Goal: Task Accomplishment & Management: Manage account settings

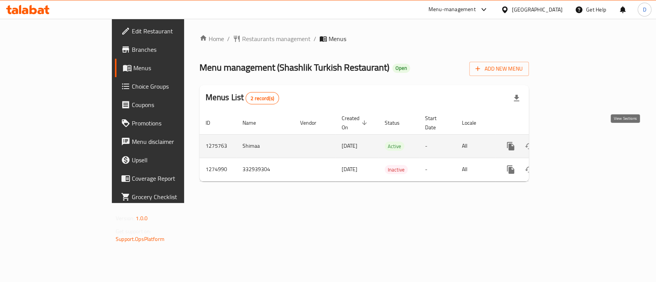
click at [575, 137] on link "enhanced table" at bounding box center [566, 146] width 18 height 18
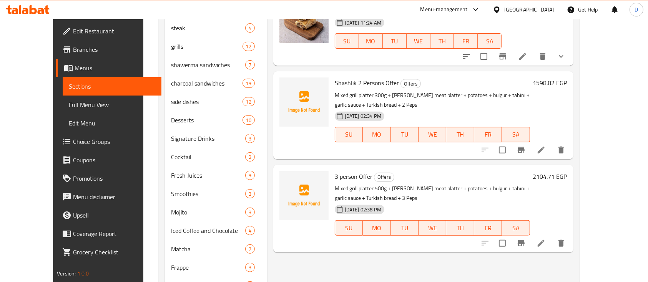
scroll to position [307, 0]
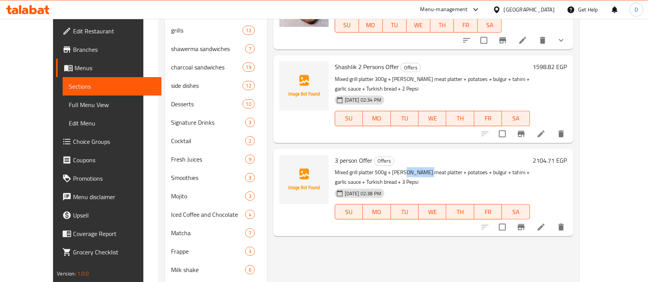
drag, startPoint x: 391, startPoint y: 163, endPoint x: 412, endPoint y: 166, distance: 20.9
click at [412, 168] on p "Mixed grill platter 500g + doner meat platter + potatoes + bulgur + tahini + ga…" at bounding box center [432, 177] width 195 height 19
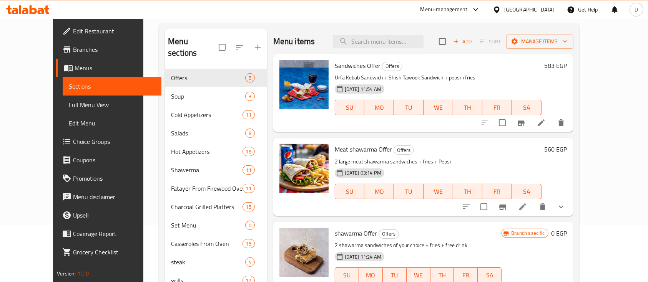
scroll to position [0, 0]
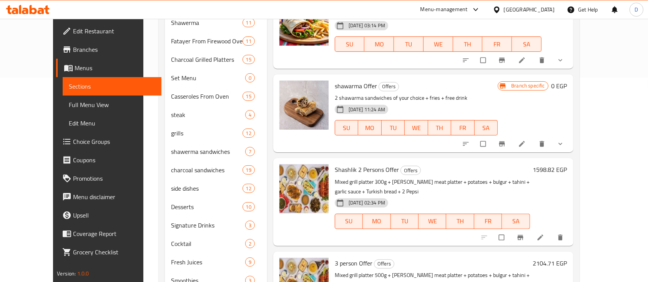
scroll to position [354, 0]
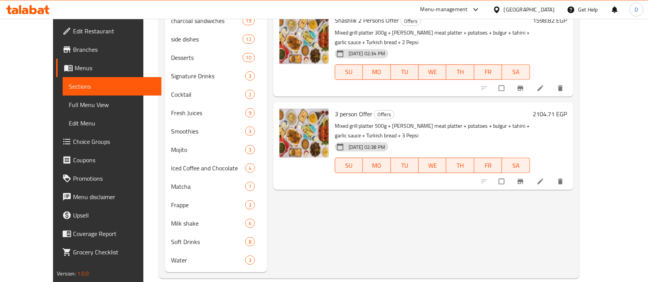
click at [415, 191] on div "Menu items Add Sort Manage items Sandwiches Offer Offers Urfa Kebab Sandwich + …" at bounding box center [420, 2] width 306 height 540
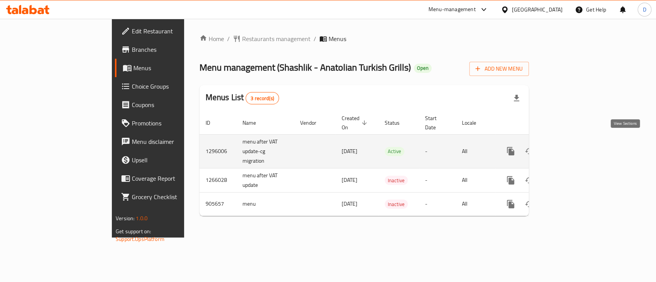
click at [569, 148] on icon "enhanced table" at bounding box center [565, 151] width 7 height 7
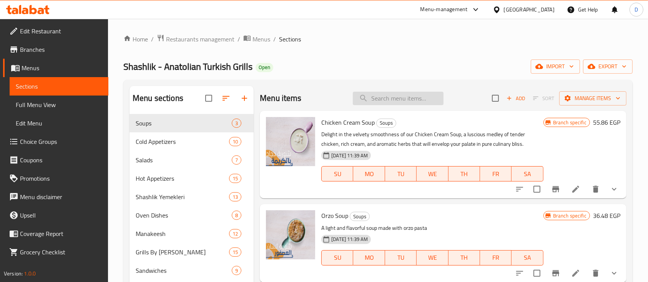
click at [403, 94] on input "search" at bounding box center [398, 98] width 91 height 13
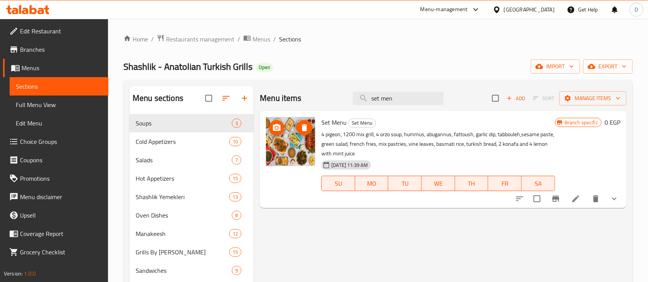
type input "set men"
click at [40, 13] on icon at bounding box center [41, 11] width 7 height 7
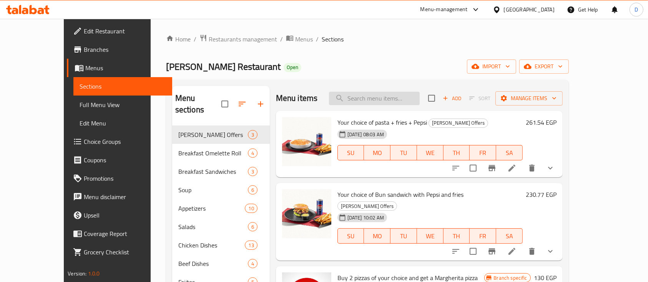
click at [391, 103] on input "search" at bounding box center [374, 98] width 91 height 13
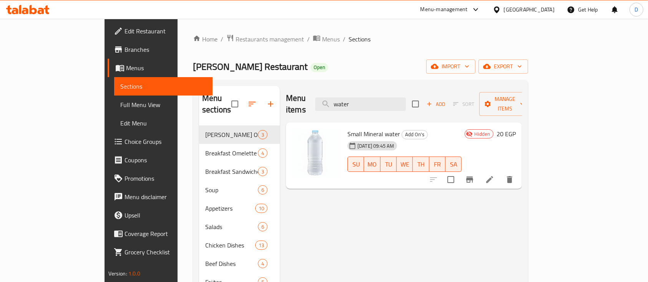
type input "water"
click at [515, 129] on h6 "20 EGP" at bounding box center [505, 134] width 19 height 11
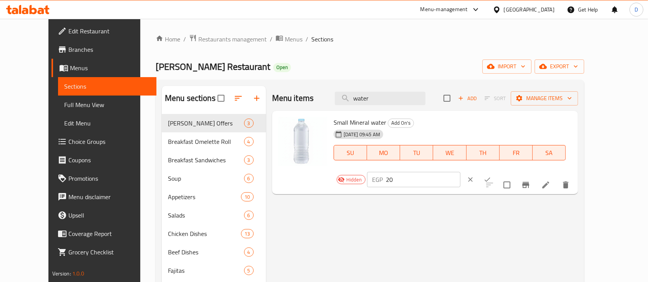
click at [507, 171] on div "EGP 20 ​" at bounding box center [437, 179] width 140 height 17
click at [460, 172] on input "20" at bounding box center [423, 179] width 74 height 15
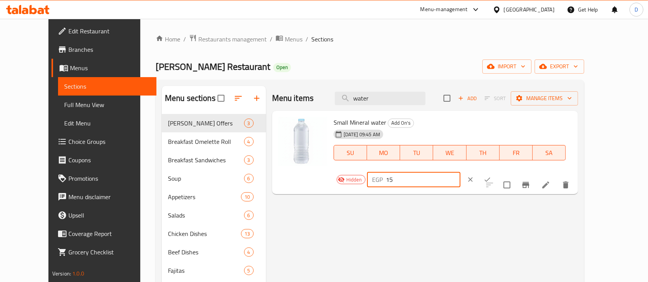
type input "15"
click at [496, 171] on button "ok" at bounding box center [487, 179] width 17 height 17
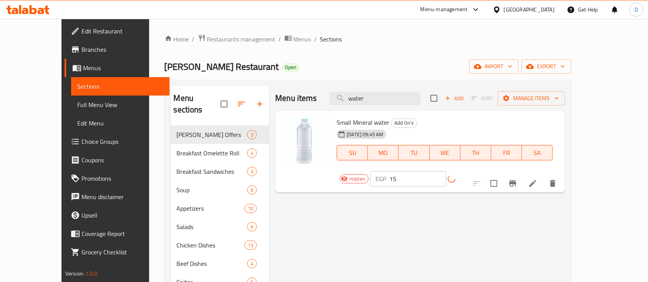
click at [537, 179] on icon at bounding box center [532, 183] width 9 height 9
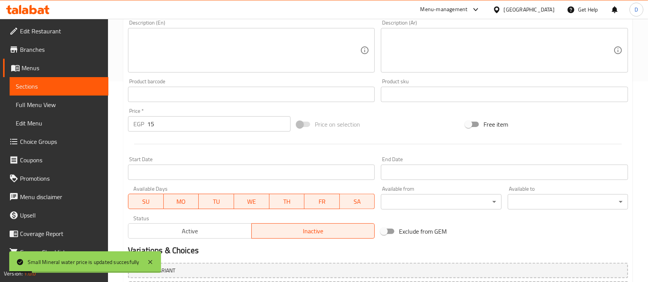
scroll to position [271, 0]
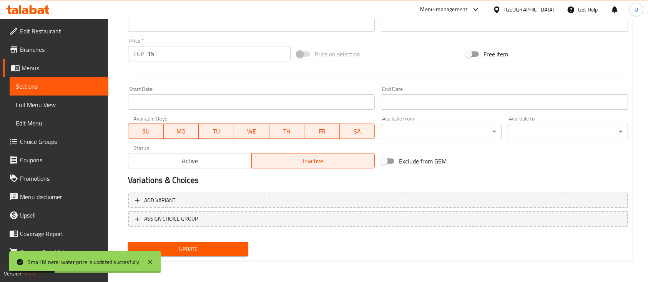
click at [204, 164] on span "Active" at bounding box center [189, 161] width 117 height 11
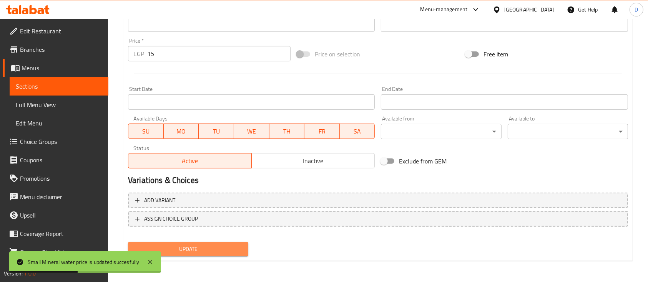
click at [215, 252] on span "Update" at bounding box center [188, 250] width 108 height 10
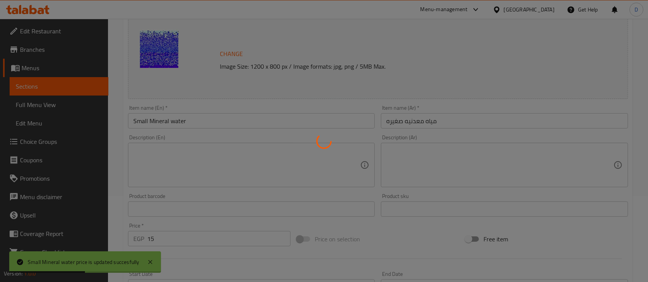
scroll to position [0, 0]
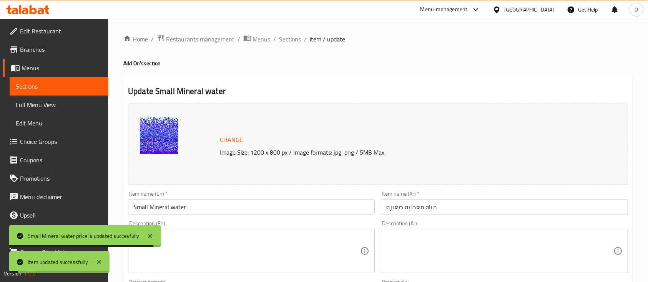
click at [78, 80] on link "Sections" at bounding box center [59, 86] width 99 height 18
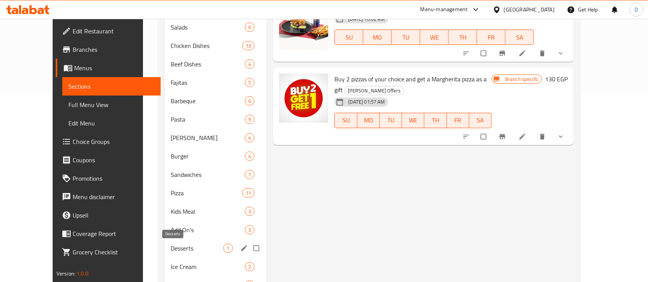
scroll to position [205, 0]
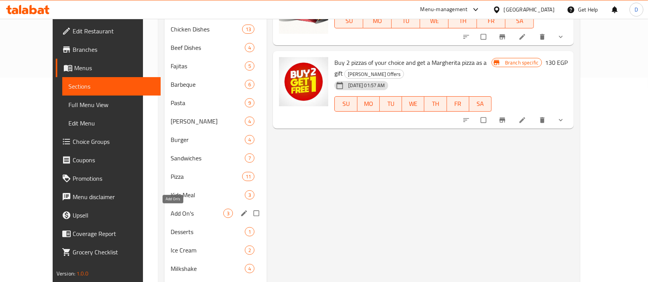
click at [171, 213] on span "Add On's" at bounding box center [197, 213] width 53 height 9
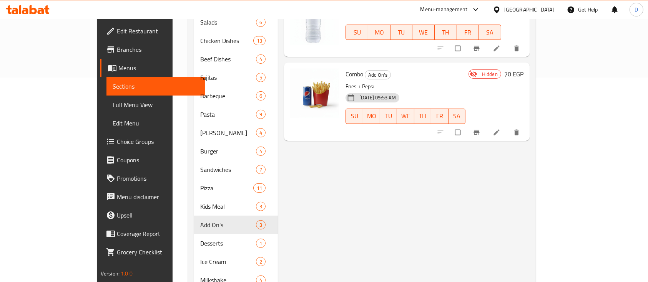
scroll to position [51, 0]
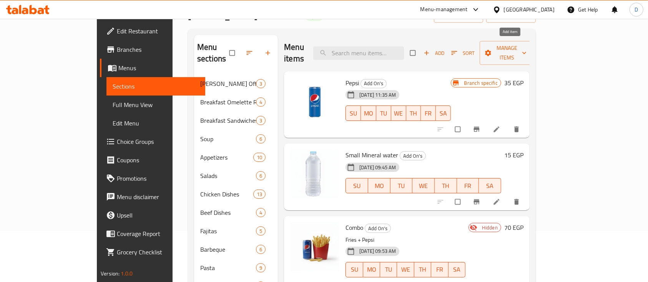
click at [444, 49] on span "Add" at bounding box center [433, 53] width 21 height 9
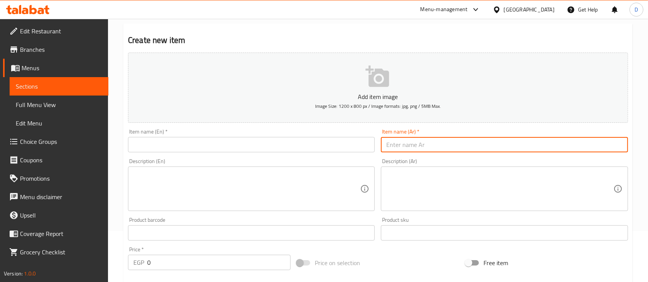
click at [450, 150] on input "text" at bounding box center [504, 144] width 247 height 15
type input "f"
type input "ب"
type input "بيبسي دايت"
click at [148, 144] on input "text" at bounding box center [251, 144] width 247 height 15
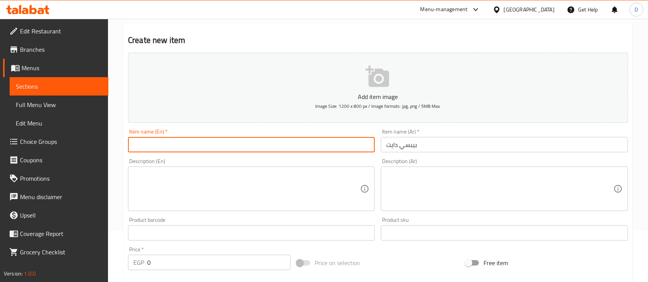
paste input "Diet Pepsi"
click at [138, 146] on input "Diet Pepsi" at bounding box center [251, 144] width 247 height 15
paste input "Diet"
type input "Pepsi Diet"
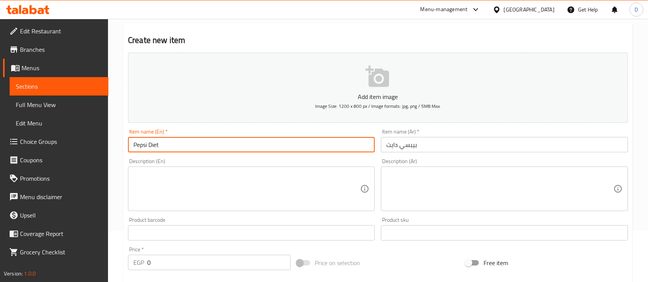
click at [163, 263] on input "0" at bounding box center [218, 262] width 143 height 15
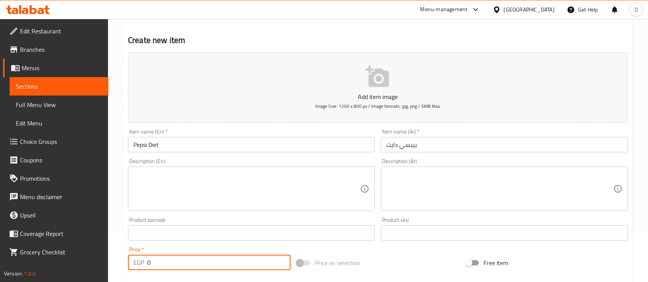
click at [163, 263] on input "0" at bounding box center [218, 262] width 143 height 15
type input "30"
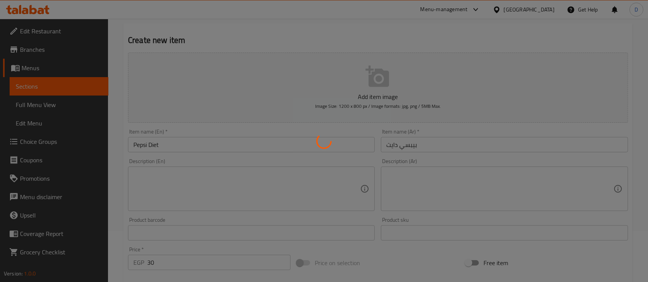
type input "0"
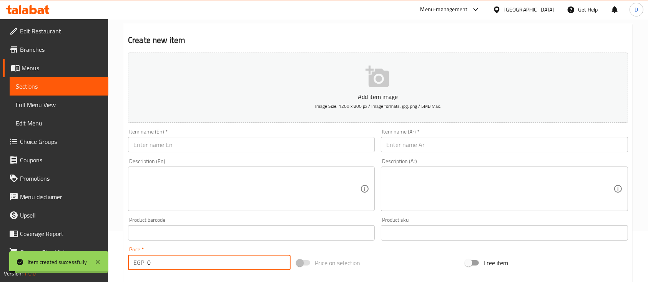
click at [473, 151] on input "text" at bounding box center [504, 144] width 247 height 15
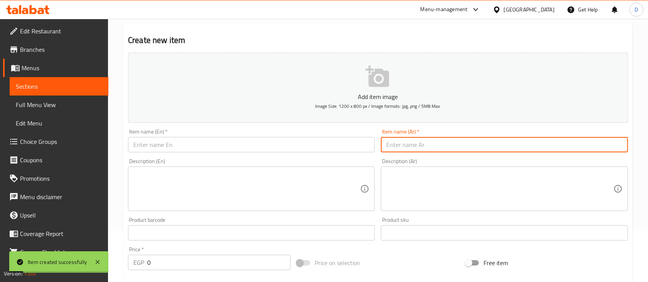
type input "ص"
type input "سفن اب"
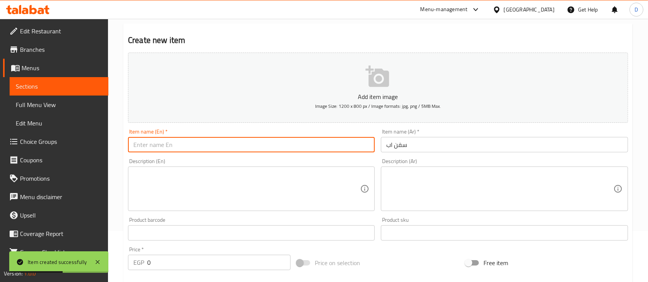
click at [308, 141] on input "text" at bounding box center [251, 144] width 247 height 15
click at [428, 148] on input "سفن اب" at bounding box center [504, 144] width 247 height 15
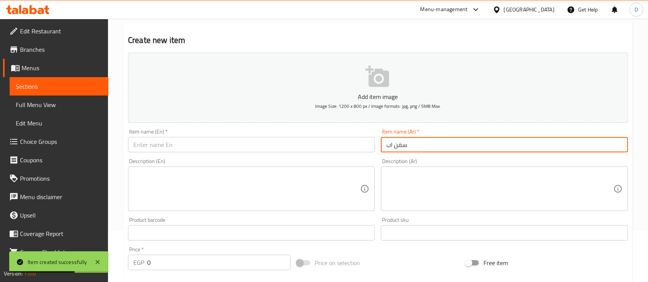
click at [428, 148] on input "سفن اب" at bounding box center [504, 144] width 247 height 15
click at [182, 147] on input "text" at bounding box center [251, 144] width 247 height 15
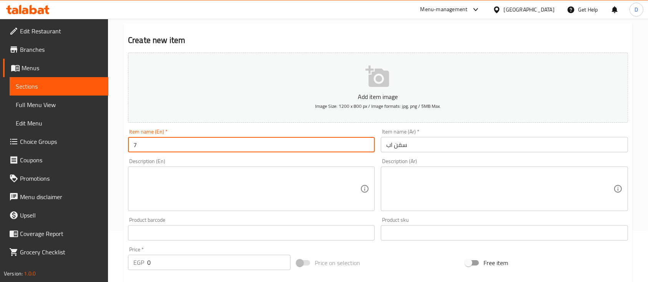
type input "7 Up"
click at [195, 266] on input "0" at bounding box center [218, 262] width 143 height 15
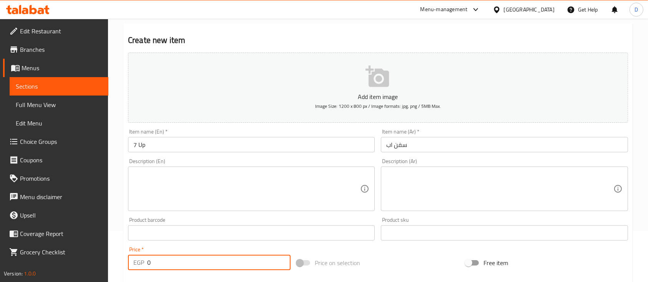
click at [195, 266] on input "0" at bounding box center [218, 262] width 143 height 15
type input "30"
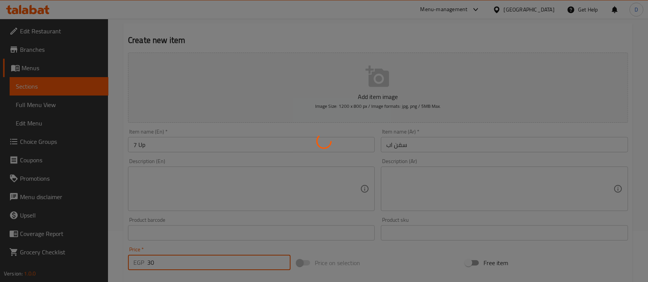
type input "0"
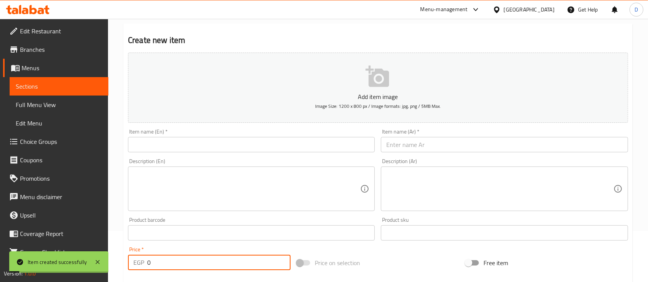
click at [441, 145] on input "text" at bounding box center [504, 144] width 247 height 15
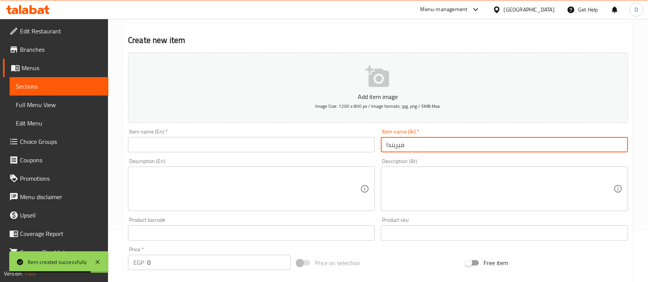
paste input "دا"
type input "ميرندا"
click at [304, 141] on input "text" at bounding box center [251, 144] width 247 height 15
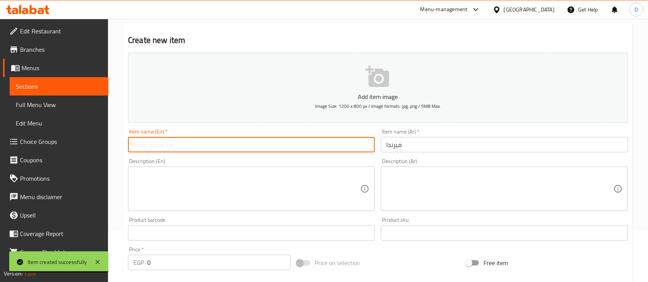
paste input "Mirinda"
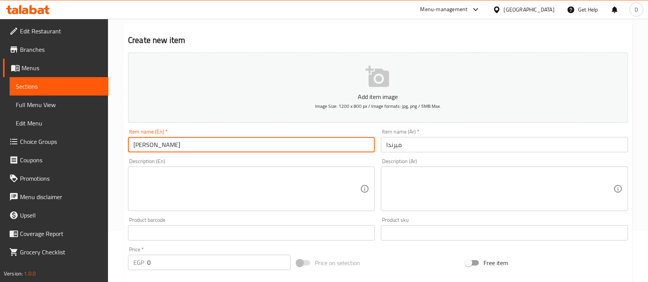
type input "Mirinda"
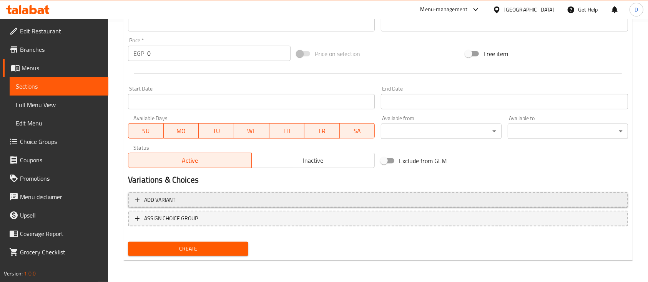
click at [301, 201] on span "Add variant" at bounding box center [378, 201] width 486 height 10
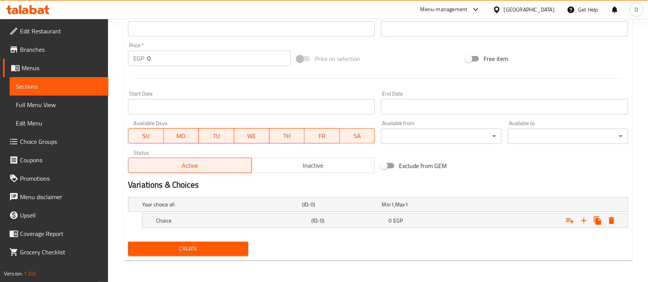
scroll to position [255, 0]
click at [588, 223] on icon "Expand" at bounding box center [583, 221] width 9 height 9
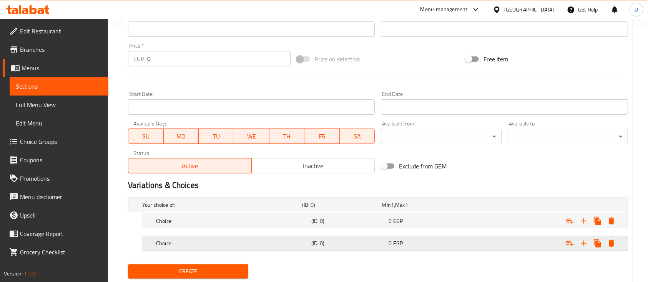
scroll to position [277, 0]
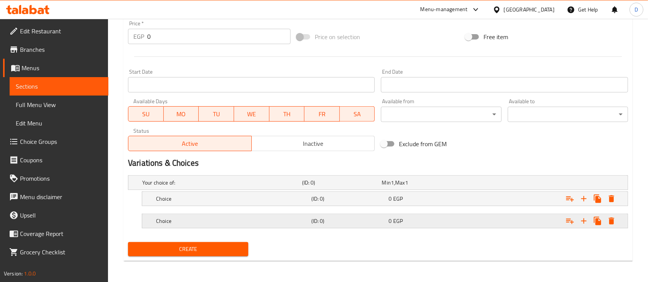
click at [445, 229] on div "Choice (ID: 0) 0 EGP" at bounding box center [386, 221] width 465 height 17
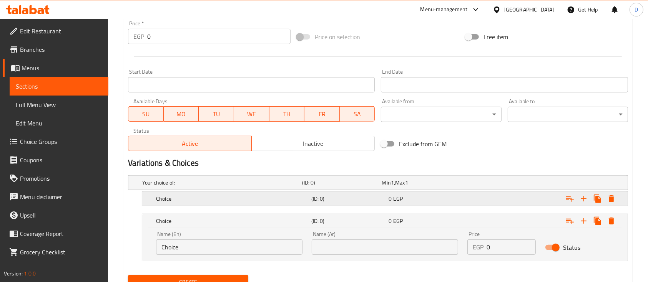
click at [456, 199] on div "0 EGP" at bounding box center [425, 199] width 75 height 8
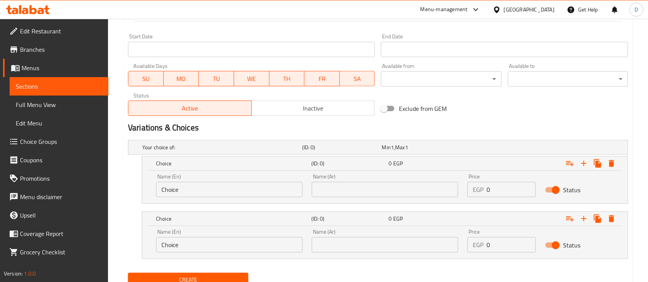
scroll to position [329, 0]
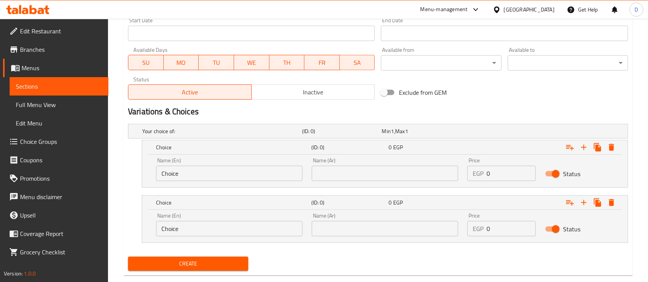
click at [382, 180] on input "text" at bounding box center [385, 173] width 146 height 15
type input "تفاح"
click at [394, 238] on div "Name (Ar) Name (Ar)" at bounding box center [385, 225] width 156 height 33
click at [406, 224] on input "text" at bounding box center [385, 228] width 146 height 15
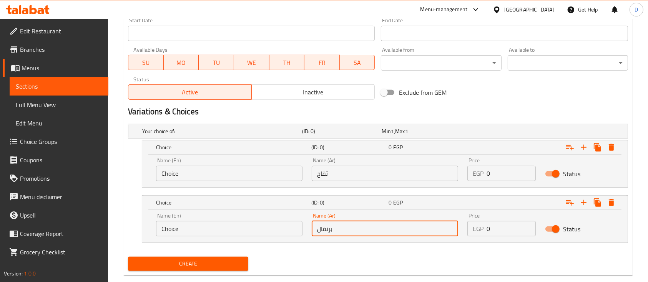
type input "برتقال"
click at [263, 176] on input "Choice" at bounding box center [229, 173] width 146 height 15
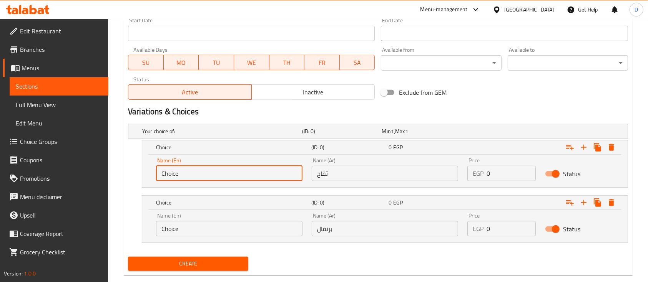
click at [263, 176] on input "Choice" at bounding box center [229, 173] width 146 height 15
type input "ش"
type input "Apple"
click at [234, 235] on input "Choice" at bounding box center [229, 228] width 146 height 15
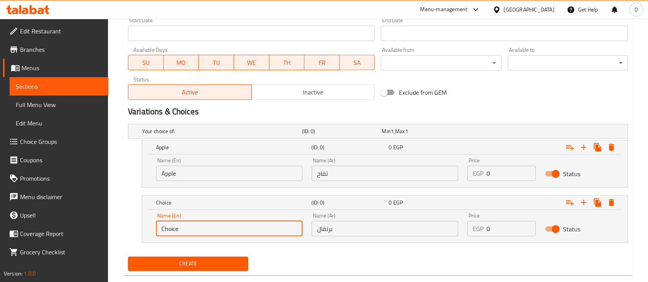
click at [234, 235] on input "Choice" at bounding box center [229, 228] width 146 height 15
type input "Orange"
click at [518, 172] on input "0" at bounding box center [510, 173] width 49 height 15
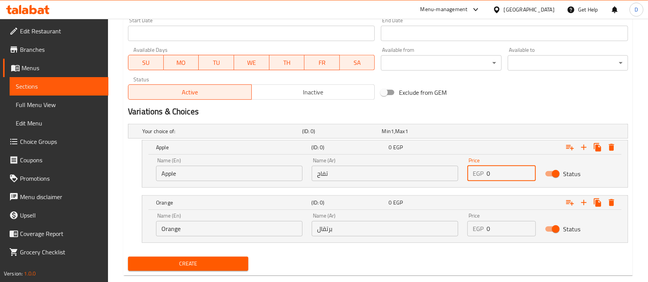
click at [518, 172] on input "0" at bounding box center [510, 173] width 49 height 15
type input "30"
click at [496, 234] on input "0" at bounding box center [510, 228] width 49 height 15
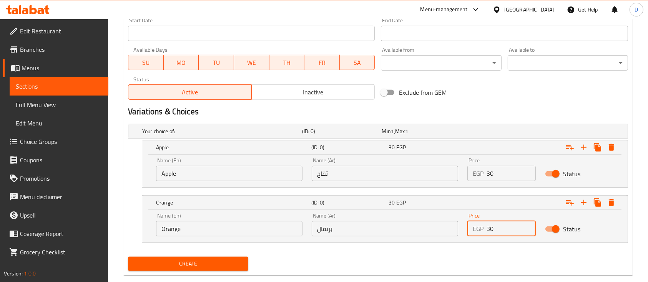
type input "30"
click at [128, 257] on button "Create" at bounding box center [188, 264] width 120 height 14
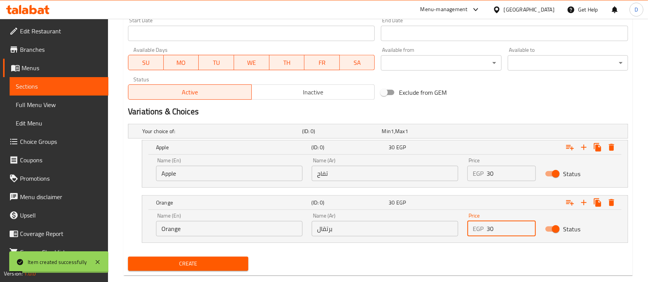
click at [55, 79] on link "Sections" at bounding box center [59, 86] width 99 height 18
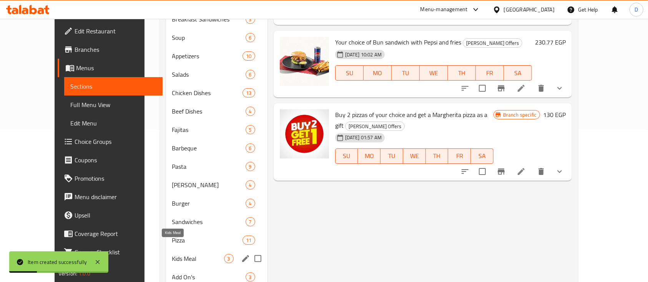
scroll to position [256, 0]
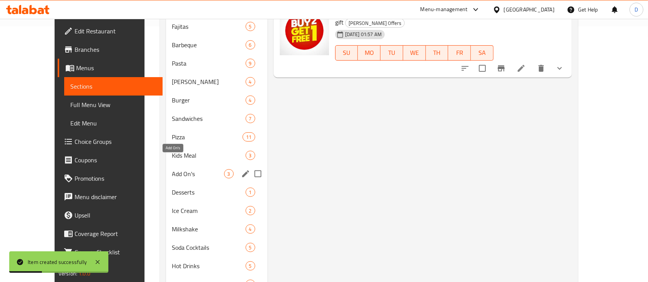
click at [172, 169] on span "Add On's" at bounding box center [198, 173] width 52 height 9
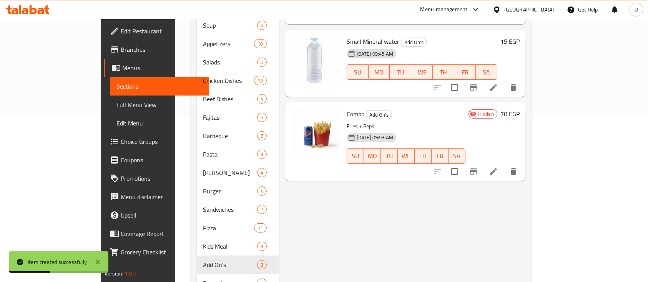
scroll to position [51, 0]
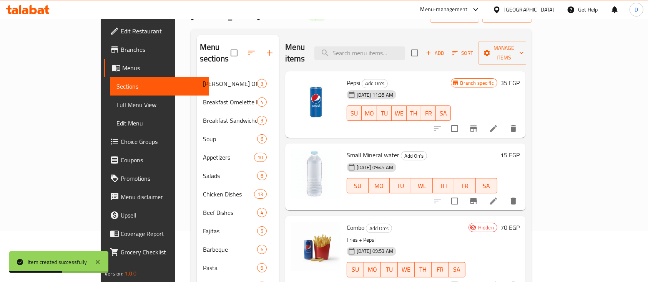
click at [519, 78] on h6 "35 EGP" at bounding box center [509, 83] width 19 height 11
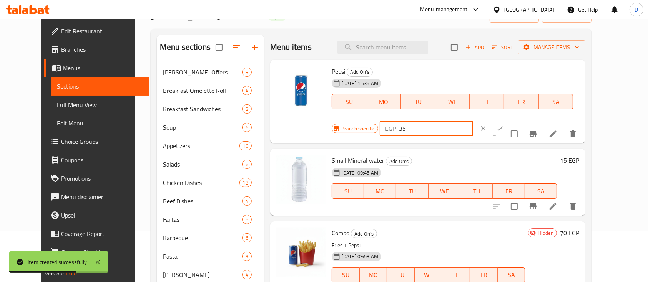
drag, startPoint x: 519, startPoint y: 75, endPoint x: 527, endPoint y: 74, distance: 7.8
click at [473, 121] on input "35" at bounding box center [436, 128] width 74 height 15
type input "30"
click at [508, 120] on button "ok" at bounding box center [499, 128] width 17 height 17
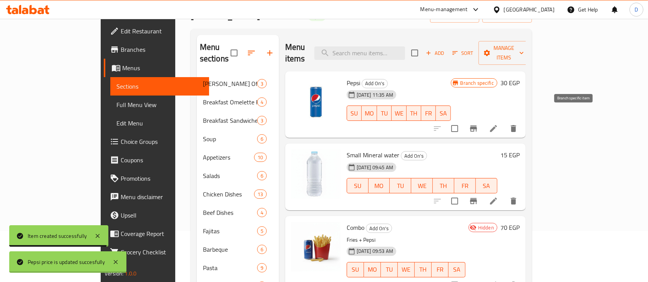
click at [482, 119] on button "Branch-specific-item" at bounding box center [473, 128] width 18 height 18
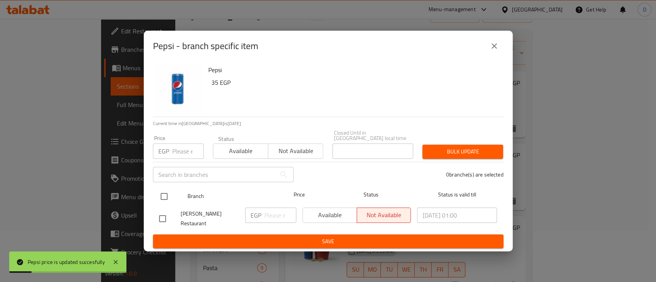
click at [154, 196] on div "Branch Price Status Status is valid till" at bounding box center [328, 196] width 350 height 19
click at [169, 197] on input "checkbox" at bounding box center [164, 197] width 16 height 16
checkbox input "true"
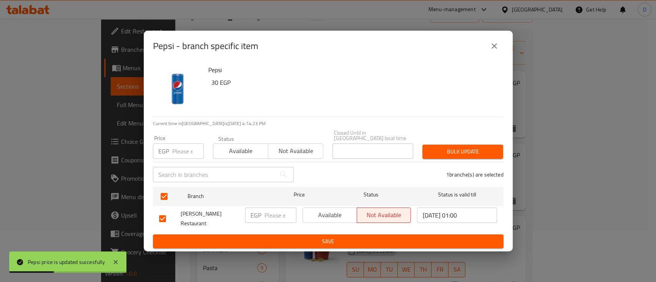
click at [337, 213] on span "Available" at bounding box center [330, 215] width 48 height 11
click at [331, 238] on span "Save" at bounding box center [328, 242] width 338 height 10
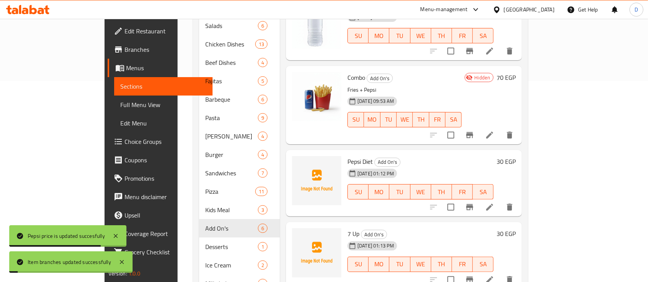
scroll to position [205, 0]
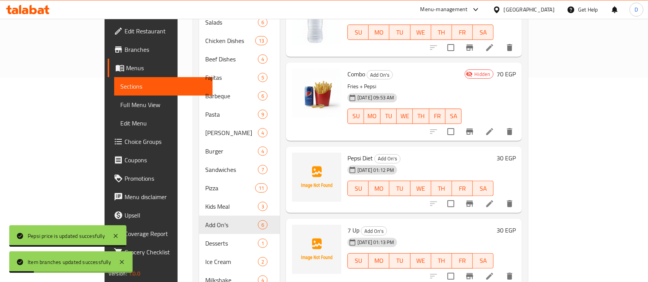
click at [515, 69] on h6 "70 EGP" at bounding box center [505, 74] width 19 height 11
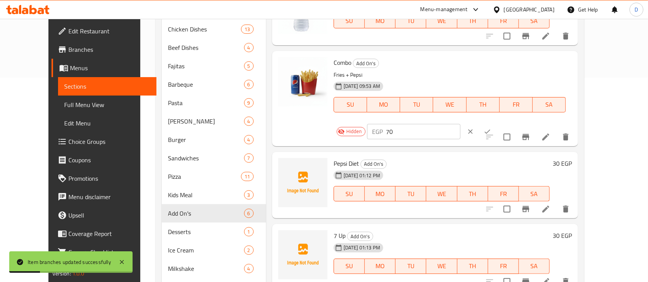
click at [460, 124] on input "70" at bounding box center [423, 131] width 74 height 15
type input "65"
click at [491, 128] on icon "ok" at bounding box center [487, 132] width 8 height 8
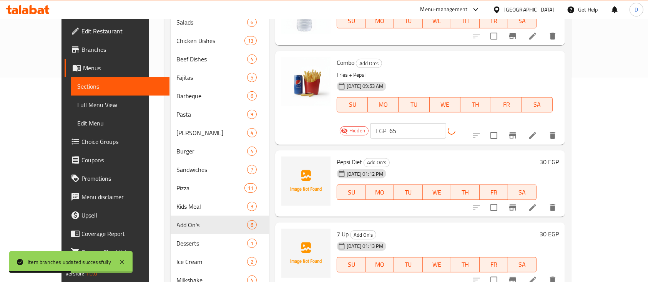
click at [537, 131] on icon at bounding box center [532, 135] width 9 height 9
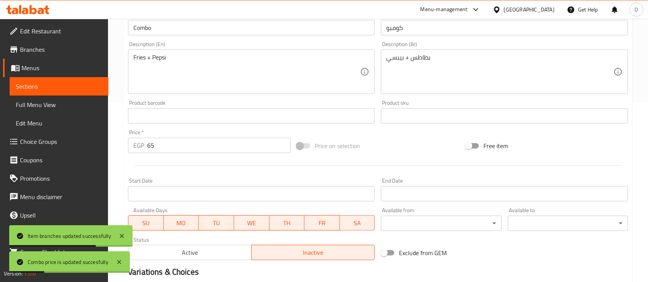
scroll to position [271, 0]
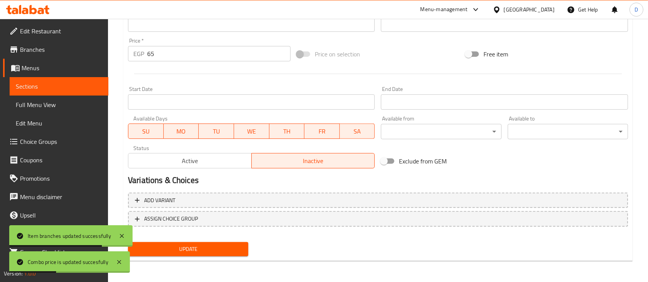
click at [178, 169] on div "Status Active Inactive" at bounding box center [251, 157] width 253 height 29
click at [221, 146] on div "Active Inactive" at bounding box center [251, 157] width 247 height 23
click at [220, 161] on span "Active" at bounding box center [189, 161] width 117 height 11
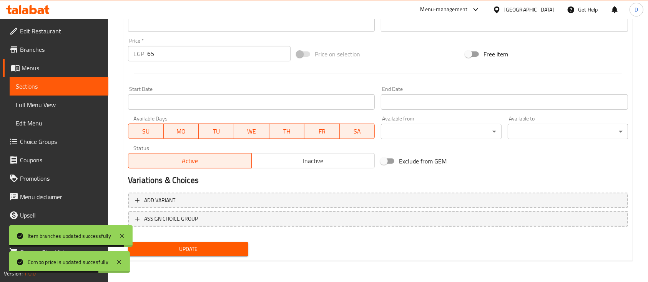
click at [191, 241] on div "Update" at bounding box center [188, 249] width 126 height 20
click at [201, 249] on span "Update" at bounding box center [188, 250] width 108 height 10
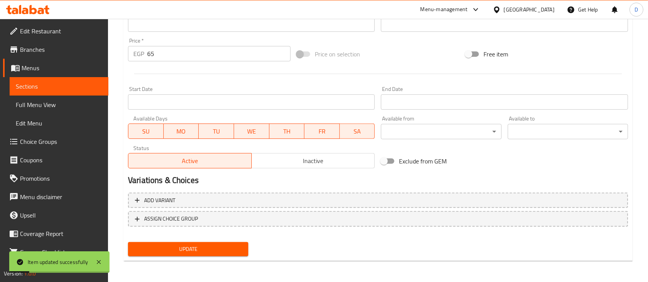
click at [51, 140] on span "Choice Groups" at bounding box center [61, 141] width 82 height 9
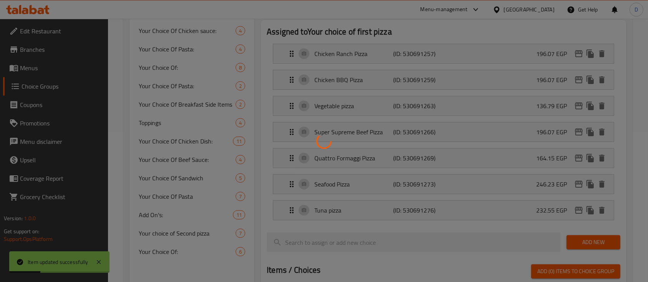
scroll to position [203, 0]
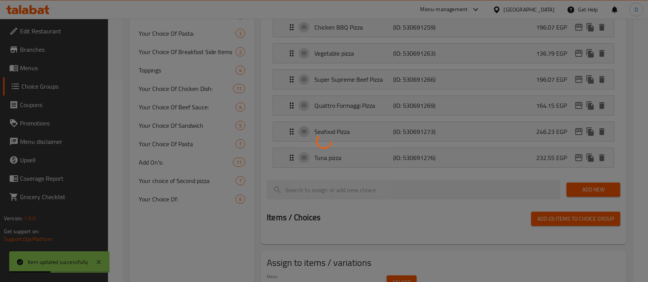
click at [168, 162] on div at bounding box center [324, 141] width 648 height 282
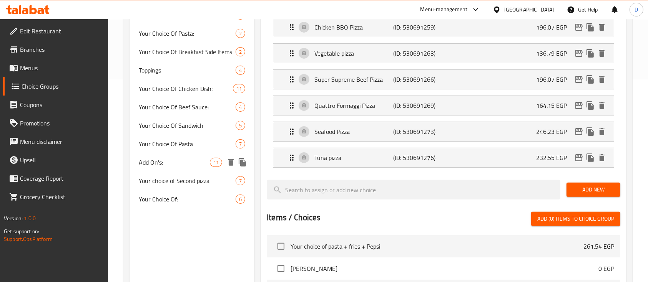
click at [178, 161] on span "Add On's:" at bounding box center [174, 162] width 71 height 9
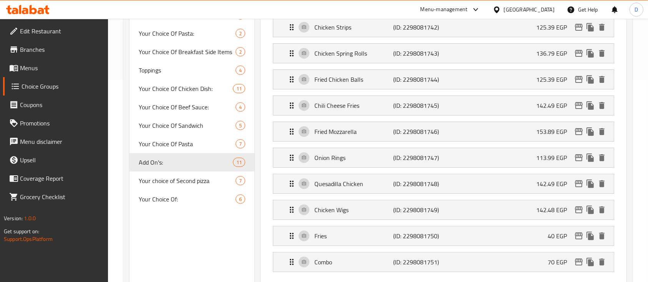
type input "Add On's:"
type input "اضافات"
type input "0"
type input "10"
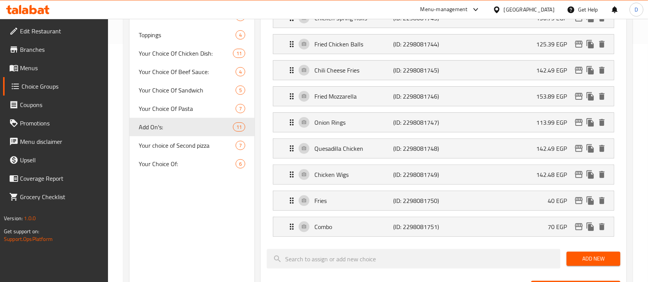
scroll to position [254, 0]
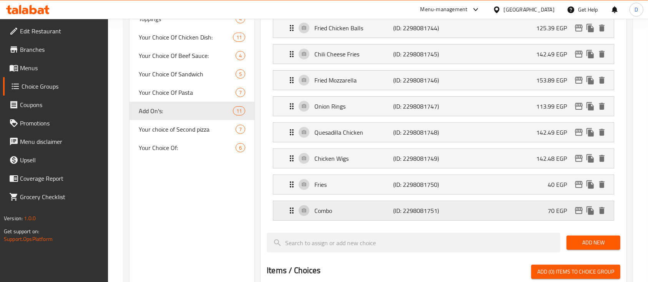
click at [517, 216] on div "Combo (ID: 2298081751) 70 EGP" at bounding box center [445, 210] width 317 height 19
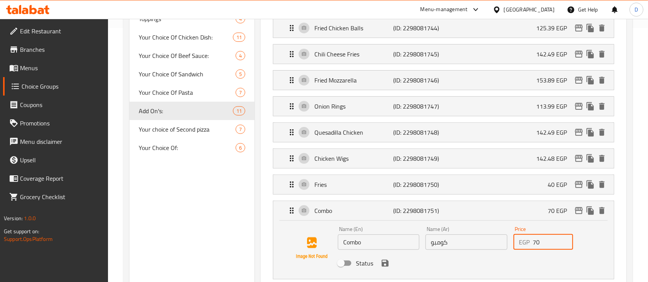
drag, startPoint x: 538, startPoint y: 240, endPoint x: 514, endPoint y: 242, distance: 23.5
click at [514, 242] on div "EGP 70 Price" at bounding box center [543, 242] width 60 height 15
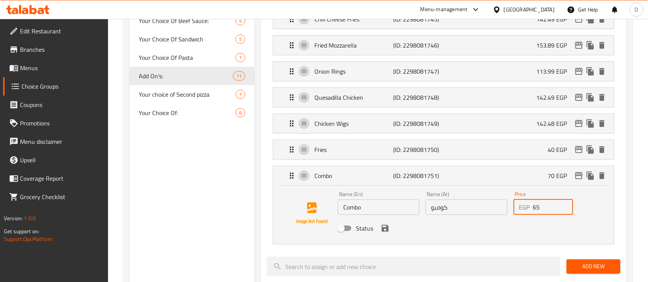
scroll to position [305, 0]
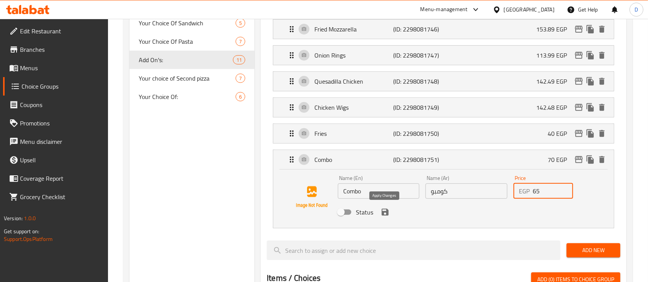
click at [389, 210] on icon "save" at bounding box center [384, 212] width 9 height 9
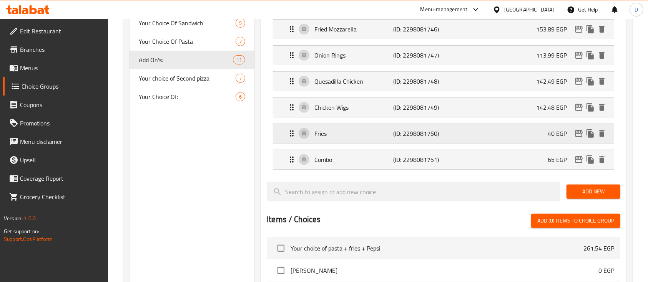
type input "65"
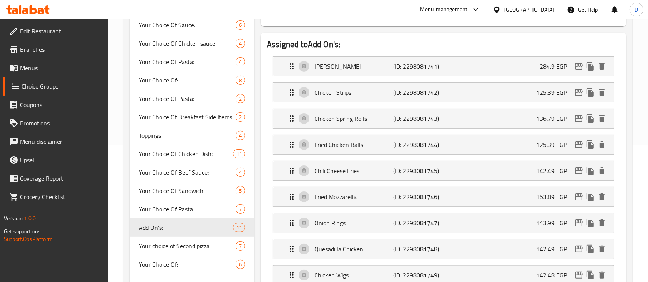
scroll to position [101, 0]
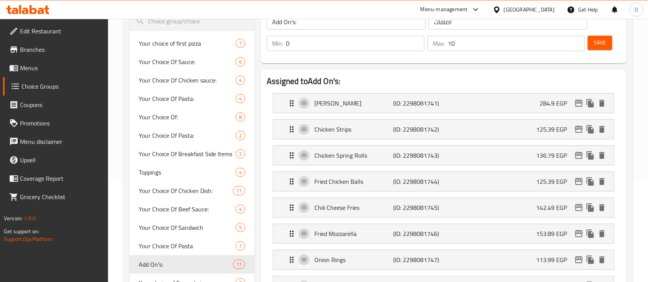
click at [603, 44] on span "Save" at bounding box center [599, 43] width 12 height 10
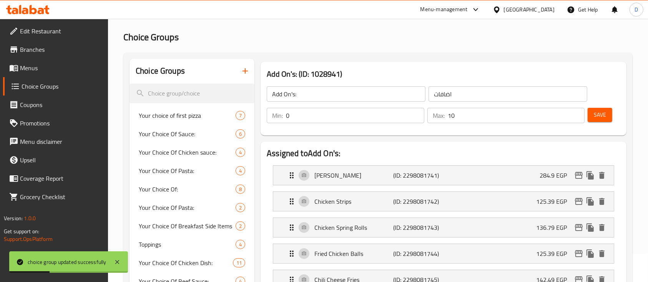
scroll to position [0, 0]
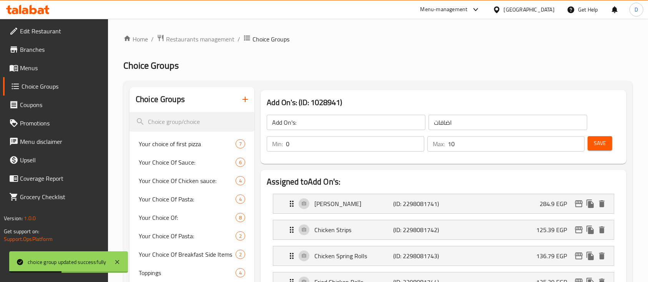
click at [57, 68] on span "Menus" at bounding box center [61, 67] width 82 height 9
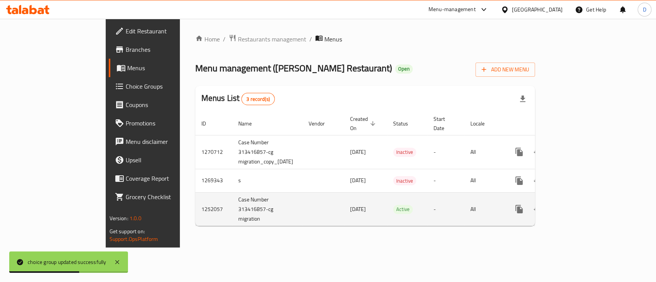
click at [579, 205] on icon "enhanced table" at bounding box center [574, 209] width 9 height 9
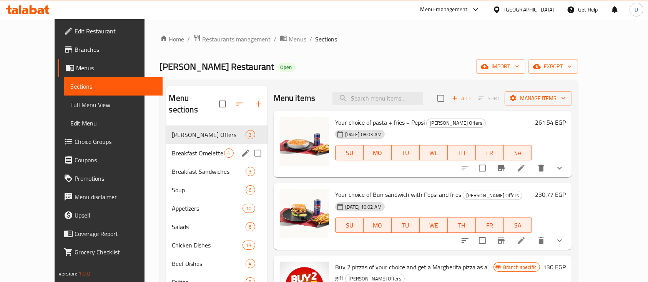
click at [166, 149] on div "Breakfast Omelette Roll 4" at bounding box center [216, 153] width 101 height 18
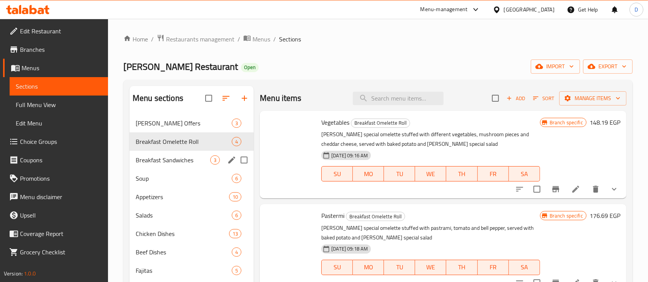
click at [165, 174] on span "Soup" at bounding box center [184, 178] width 96 height 9
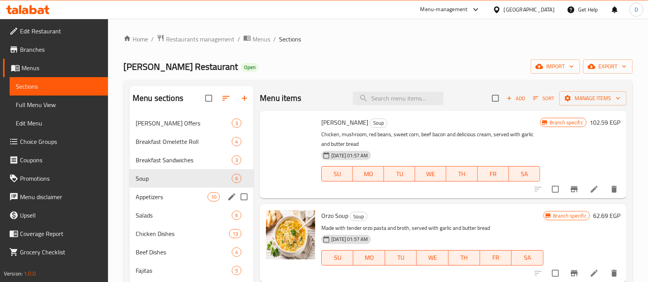
click at [164, 194] on span "Appetizers" at bounding box center [172, 196] width 72 height 9
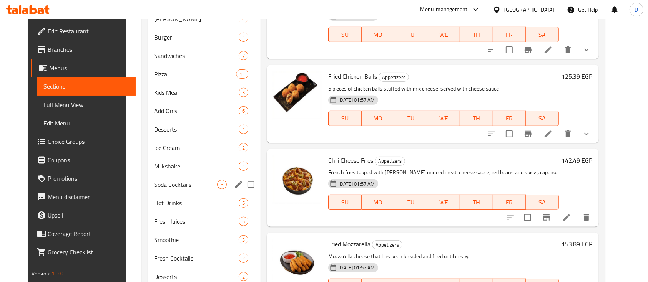
click at [164, 194] on div "Hot Drinks 5" at bounding box center [204, 203] width 113 height 18
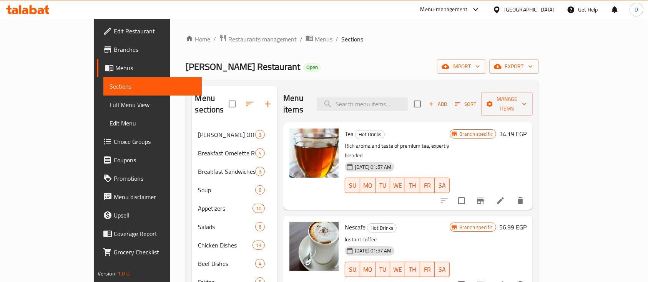
click at [24, 11] on icon at bounding box center [25, 11] width 7 height 7
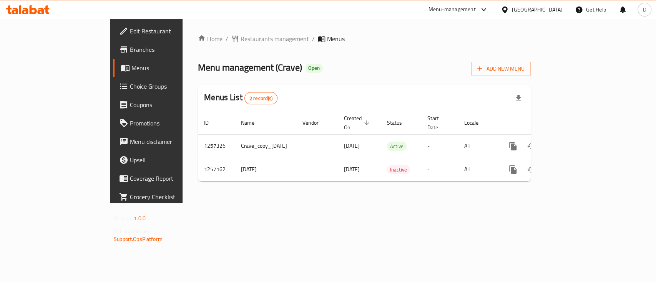
click at [573, 142] on icon "enhanced table" at bounding box center [567, 146] width 9 height 9
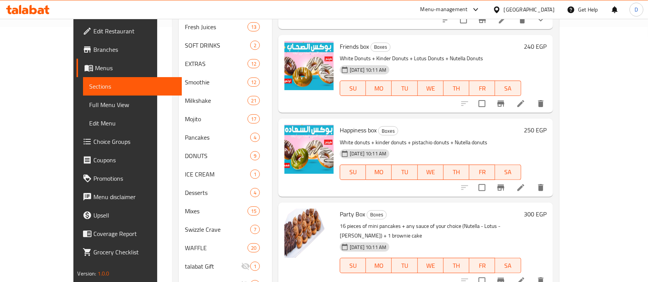
scroll to position [298, 0]
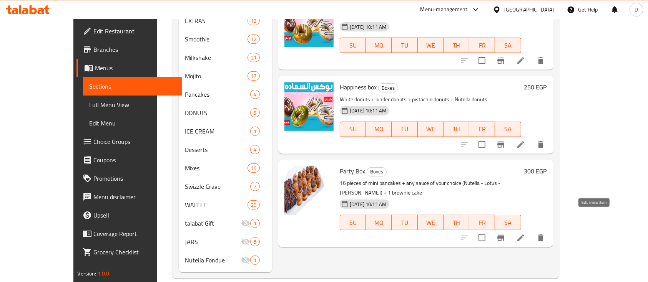
click at [525, 234] on icon at bounding box center [520, 238] width 9 height 9
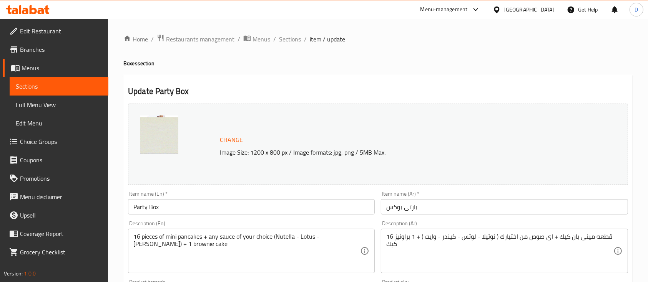
scroll to position [256, 0]
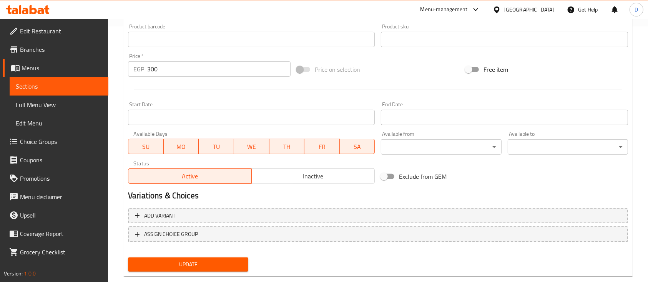
click at [292, 182] on button "Inactive" at bounding box center [313, 176] width 124 height 15
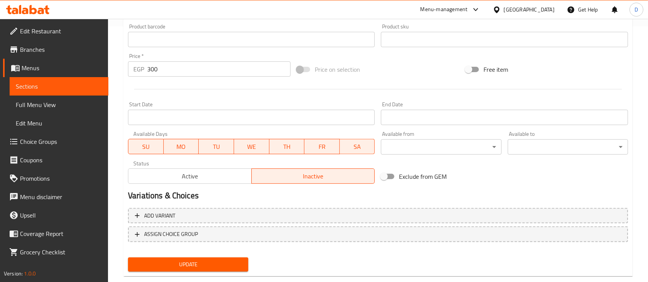
click at [223, 262] on span "Update" at bounding box center [188, 265] width 108 height 10
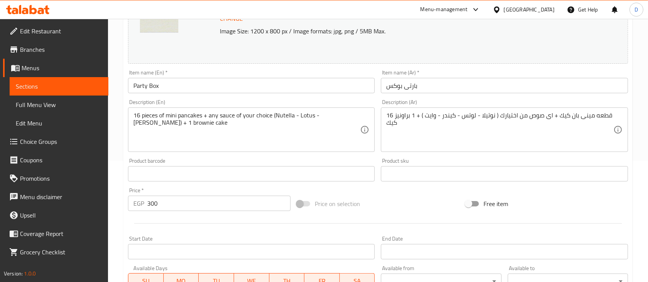
scroll to position [271, 0]
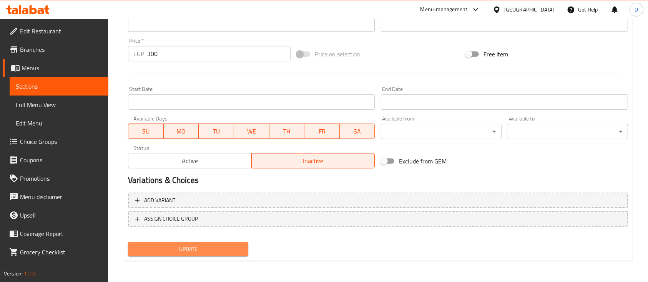
click at [221, 250] on span "Update" at bounding box center [188, 250] width 108 height 10
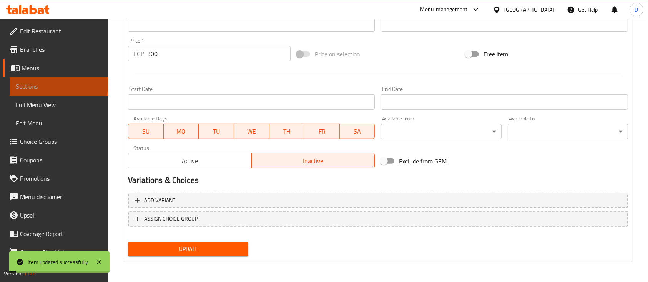
click at [58, 85] on span "Sections" at bounding box center [59, 86] width 86 height 9
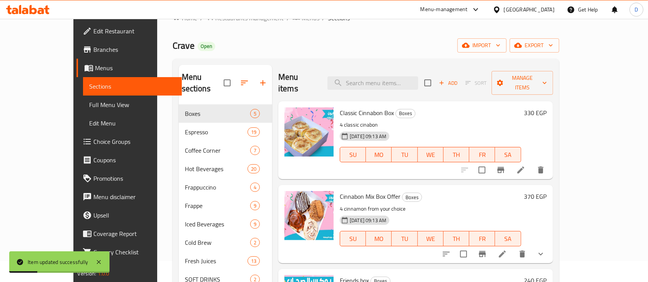
scroll to position [5, 0]
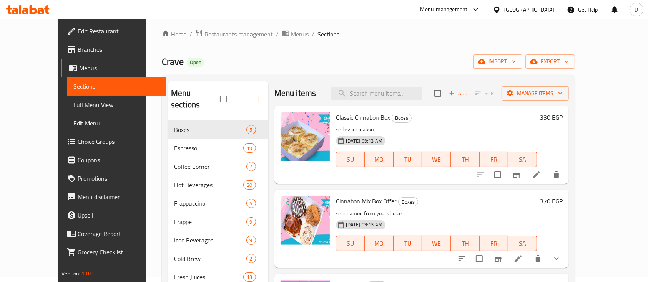
click at [562, 112] on h6 "330 EGP" at bounding box center [551, 117] width 23 height 11
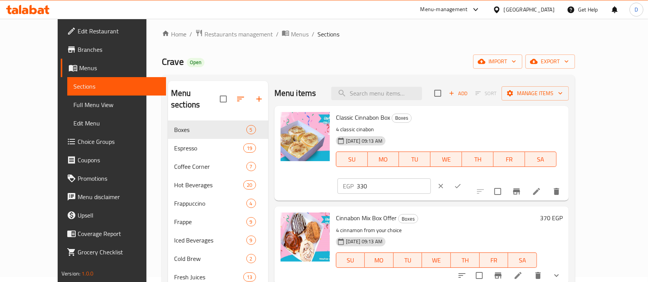
click at [431, 179] on input "330" at bounding box center [393, 186] width 74 height 15
type input "366.67"
click at [461, 182] on icon "ok" at bounding box center [458, 186] width 8 height 8
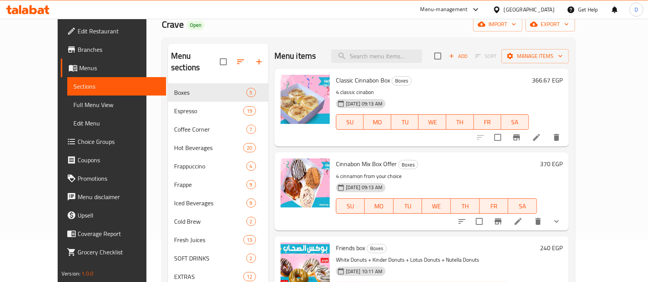
scroll to position [56, 0]
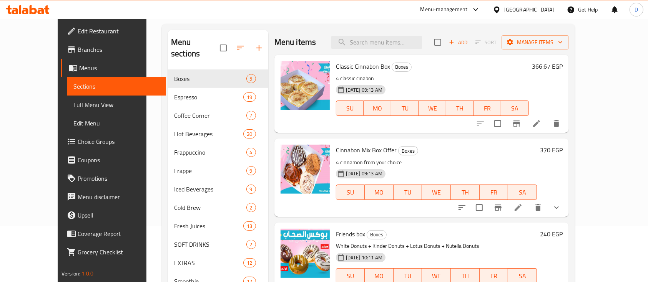
click at [562, 150] on h6 "370 EGP" at bounding box center [551, 150] width 23 height 11
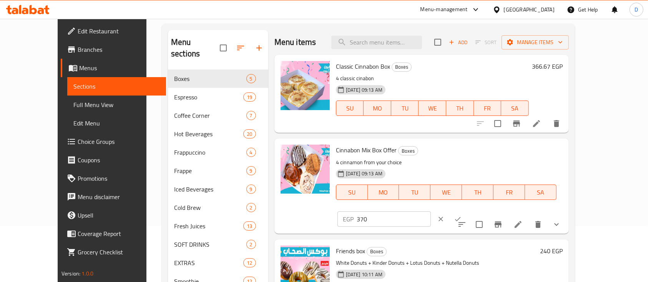
click at [431, 212] on input "370" at bounding box center [393, 219] width 74 height 15
type input "462.50"
click at [461, 215] on icon "ok" at bounding box center [458, 219] width 8 height 8
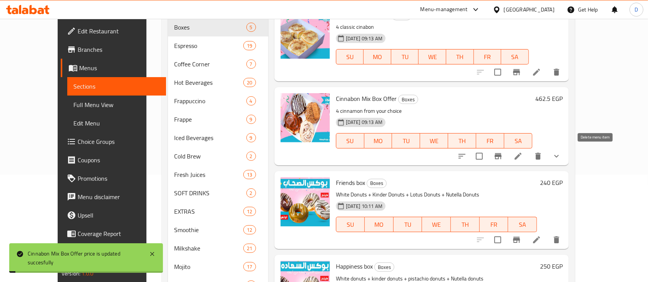
scroll to position [159, 0]
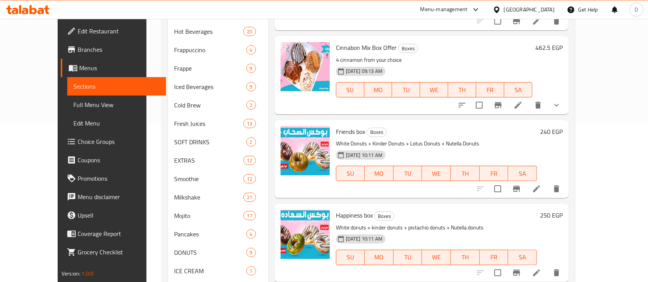
click at [562, 130] on h6 "240 EGP" at bounding box center [551, 131] width 23 height 11
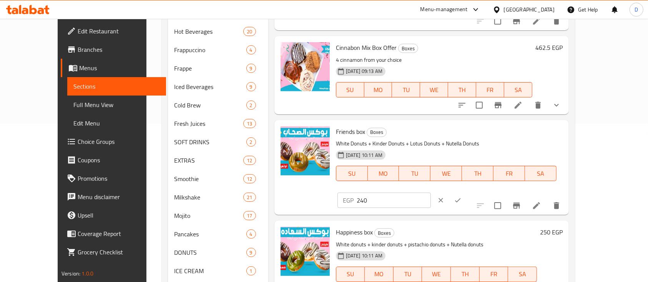
click at [431, 193] on input "240" at bounding box center [393, 200] width 74 height 15
type input "300"
click at [461, 197] on icon "ok" at bounding box center [458, 201] width 8 height 8
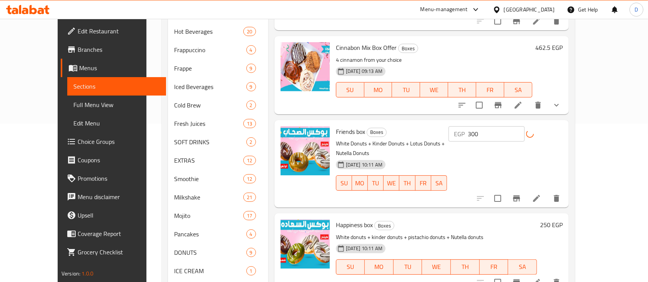
scroll to position [210, 0]
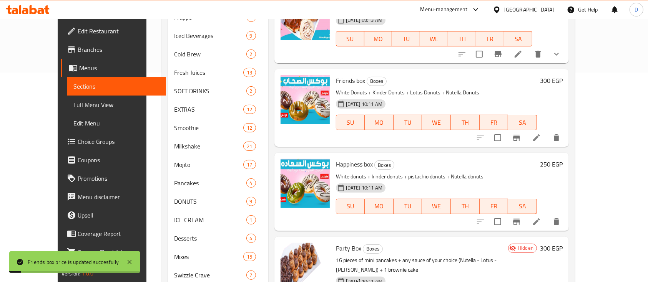
click at [562, 163] on h6 "250 EGP" at bounding box center [551, 164] width 23 height 11
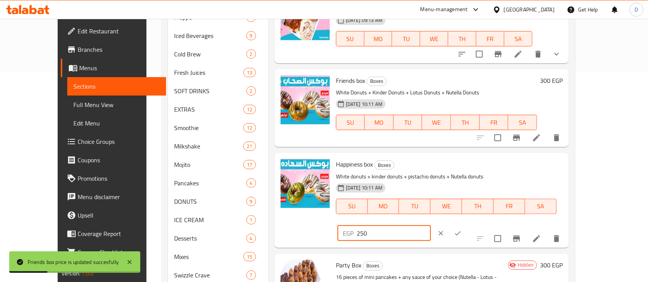
click at [431, 226] on input "250" at bounding box center [393, 233] width 74 height 15
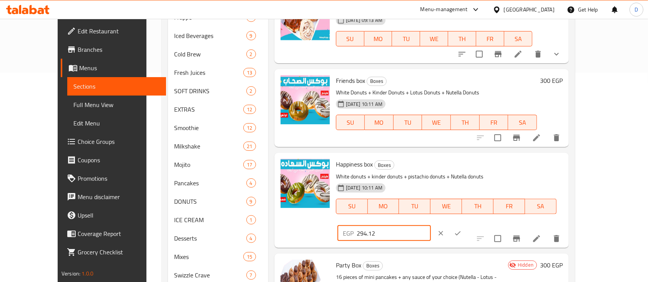
type input "294.12"
click at [466, 225] on button "ok" at bounding box center [457, 233] width 17 height 17
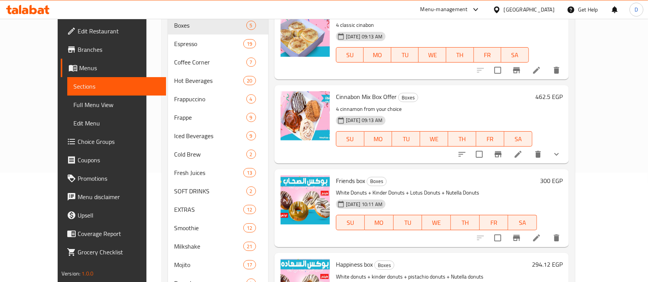
scroll to position [43, 0]
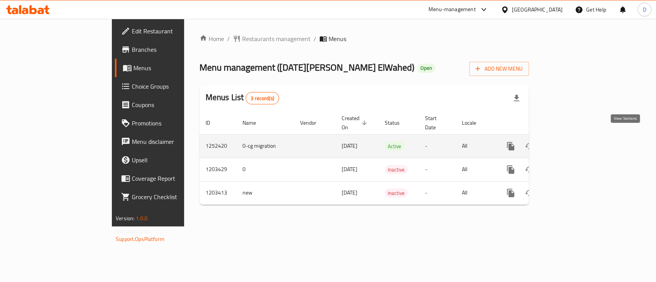
click at [570, 142] on icon "enhanced table" at bounding box center [565, 146] width 9 height 9
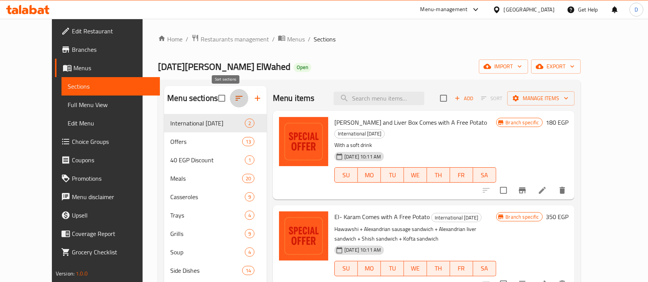
click at [234, 101] on icon "button" at bounding box center [238, 98] width 9 height 9
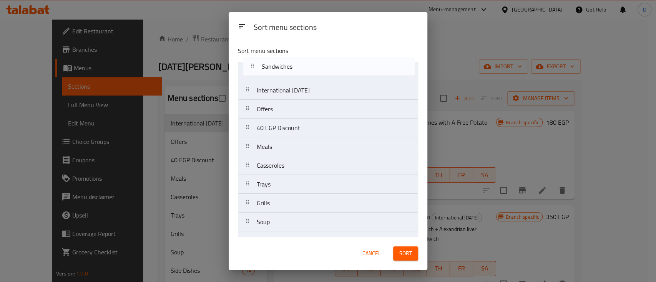
drag, startPoint x: 278, startPoint y: 230, endPoint x: 283, endPoint y: 69, distance: 160.6
click at [283, 69] on nav "International [DATE] Offers 40 EGP Discount Meals Casseroles Trays Grills Soup …" at bounding box center [328, 156] width 180 height 189
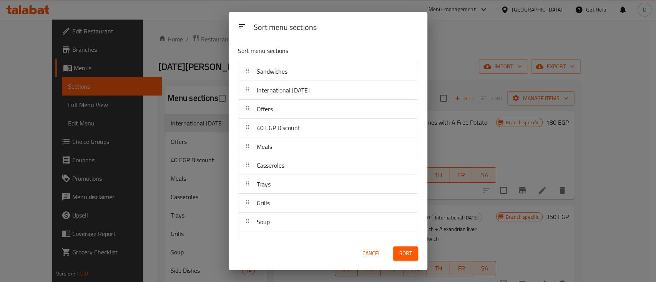
click at [404, 253] on span "Sort" at bounding box center [405, 254] width 13 height 10
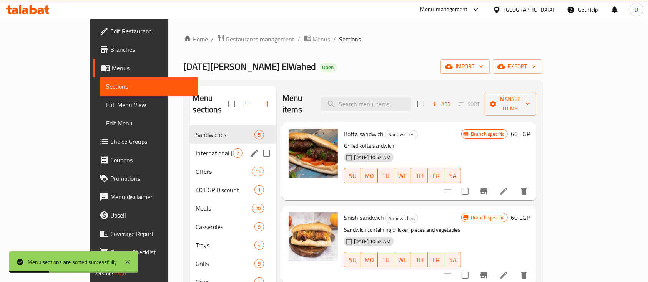
click at [259, 145] on input "Menu sections" at bounding box center [267, 153] width 16 height 16
checkbox input "true"
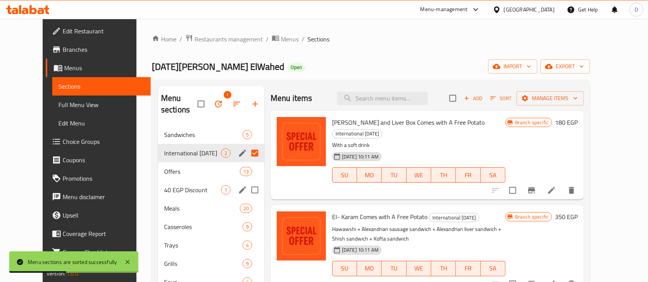
click at [247, 182] on input "Menu sections" at bounding box center [255, 190] width 16 height 16
checkbox input "true"
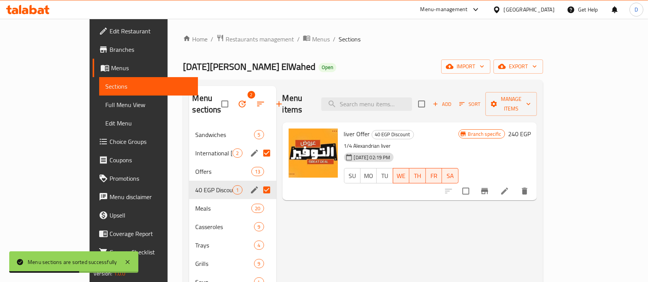
click at [237, 102] on icon "button" at bounding box center [241, 103] width 9 height 9
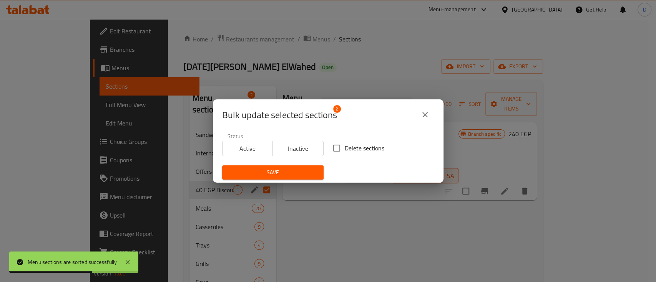
click at [348, 147] on span "Delete sections" at bounding box center [365, 148] width 40 height 9
click at [345, 147] on input "Delete sections" at bounding box center [336, 148] width 16 height 16
checkbox input "true"
click at [308, 171] on span "Save" at bounding box center [272, 173] width 89 height 10
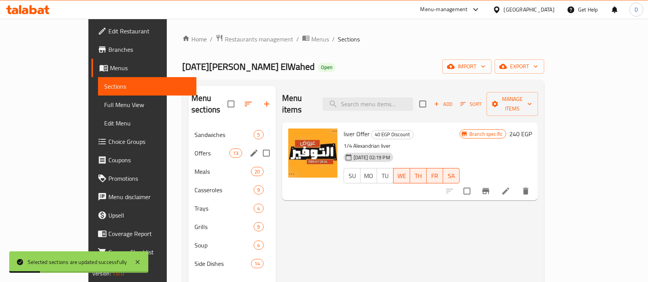
click at [188, 144] on div "Offers 13" at bounding box center [232, 153] width 88 height 18
